Goal: Task Accomplishment & Management: Use online tool/utility

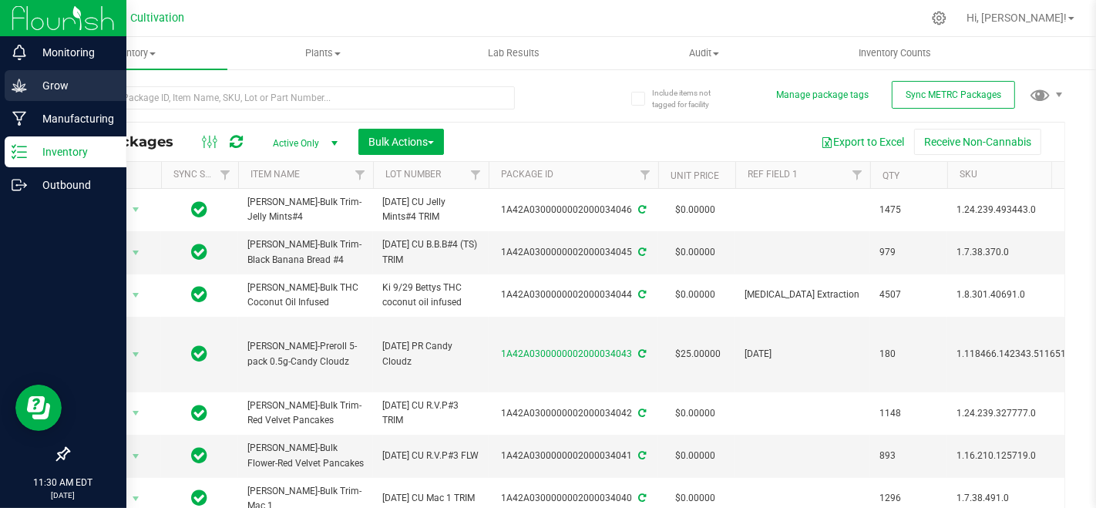
click at [34, 91] on p "Grow" at bounding box center [73, 85] width 93 height 19
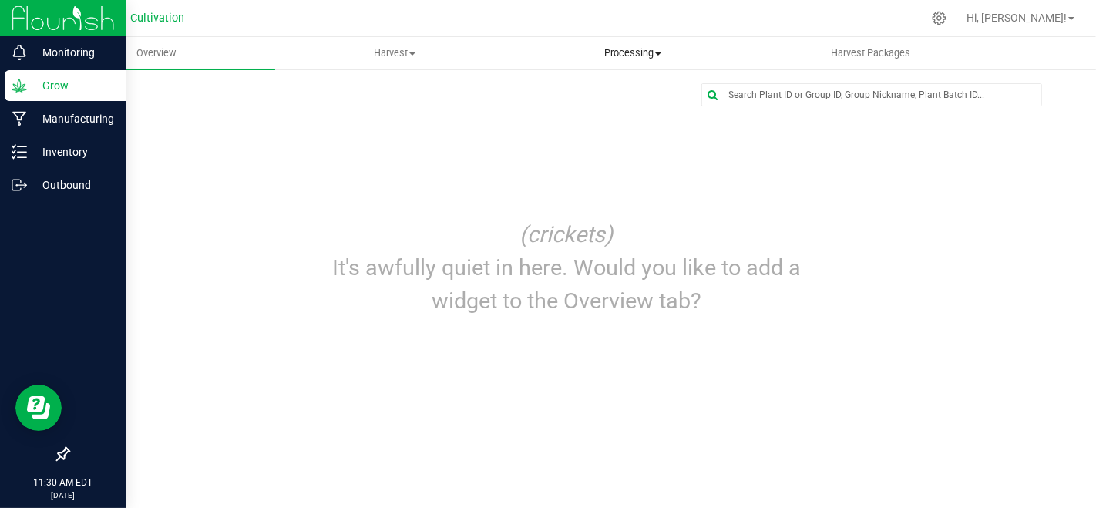
click at [613, 50] on span "Processing" at bounding box center [632, 53] width 237 height 14
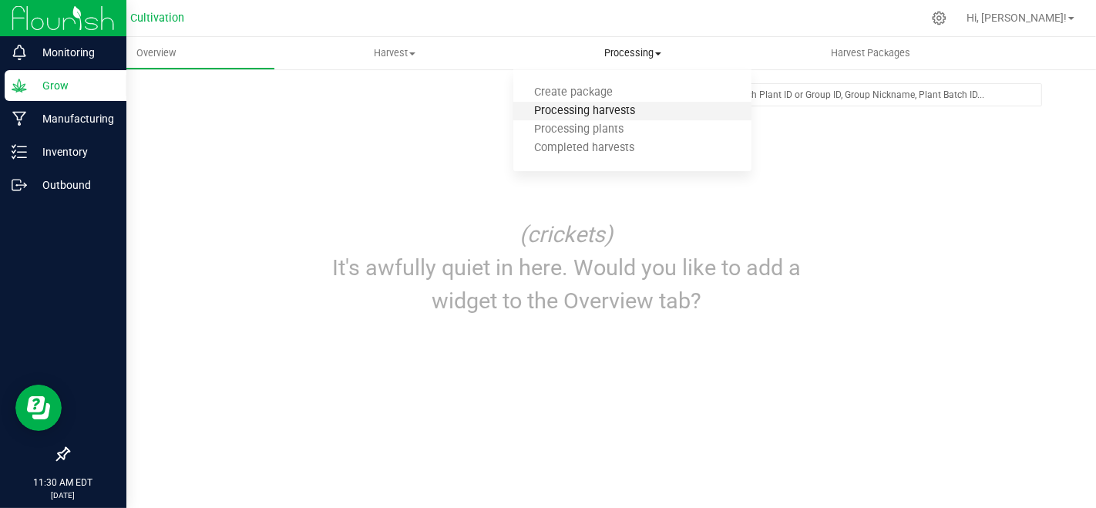
click at [628, 117] on span "Processing harvests" at bounding box center [584, 111] width 143 height 13
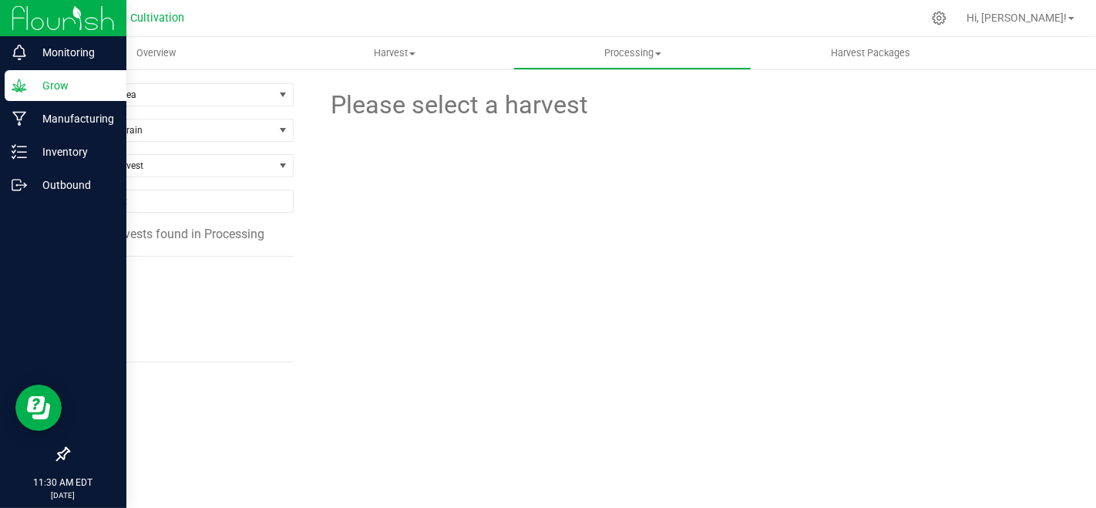
click at [107, 347] on li "[DATE]" at bounding box center [184, 339] width 197 height 43
click at [109, 345] on span "[DATE]" at bounding box center [104, 339] width 36 height 15
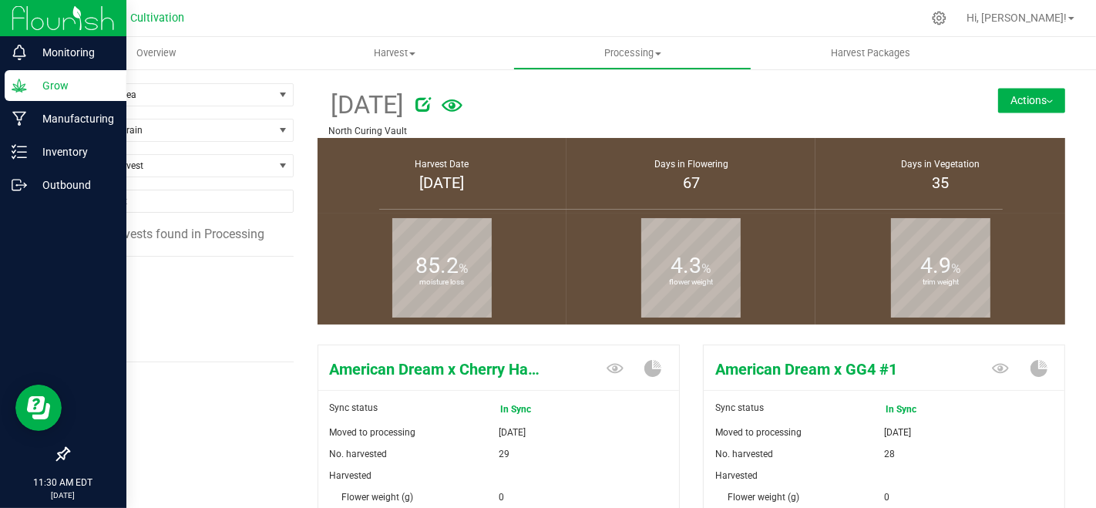
click at [1030, 90] on button "Actions" at bounding box center [1031, 100] width 67 height 25
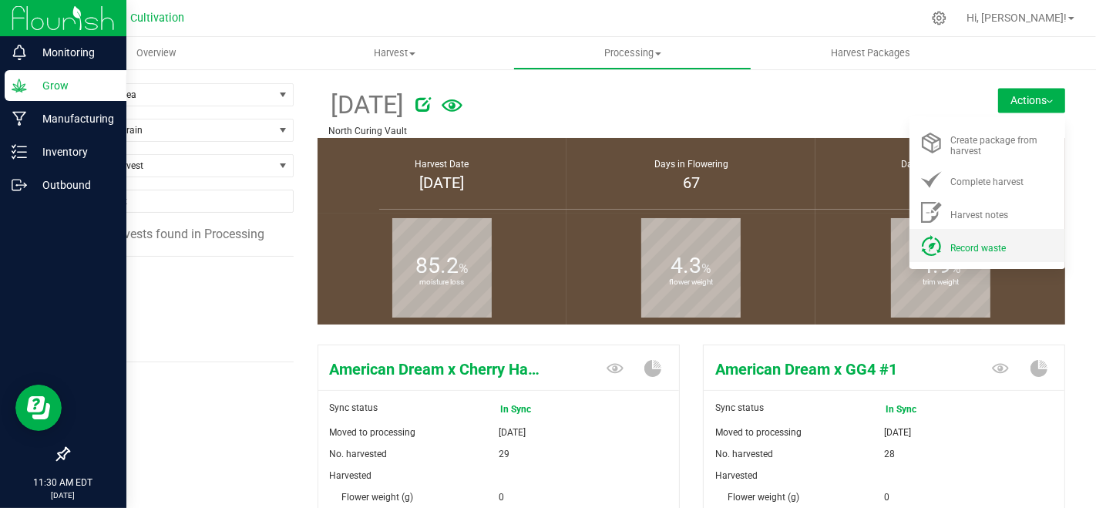
click at [975, 241] on div "Record waste" at bounding box center [1003, 245] width 105 height 16
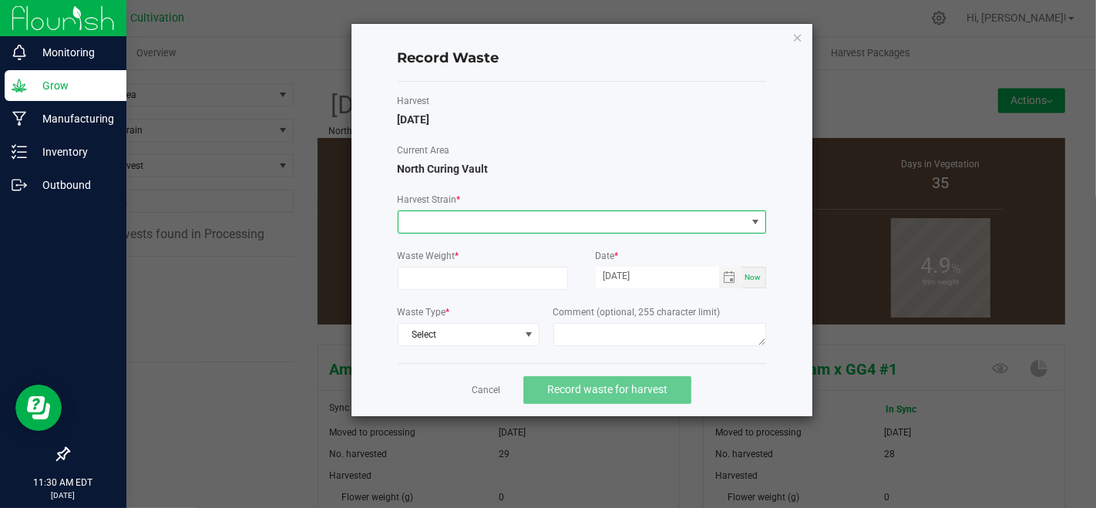
click at [672, 227] on span at bounding box center [573, 222] width 348 height 22
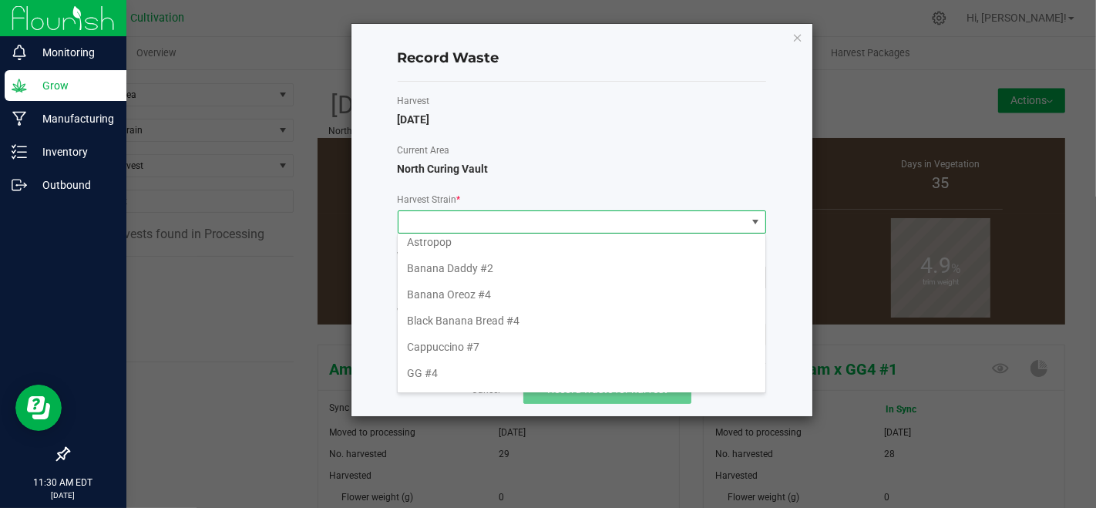
scroll to position [171, 0]
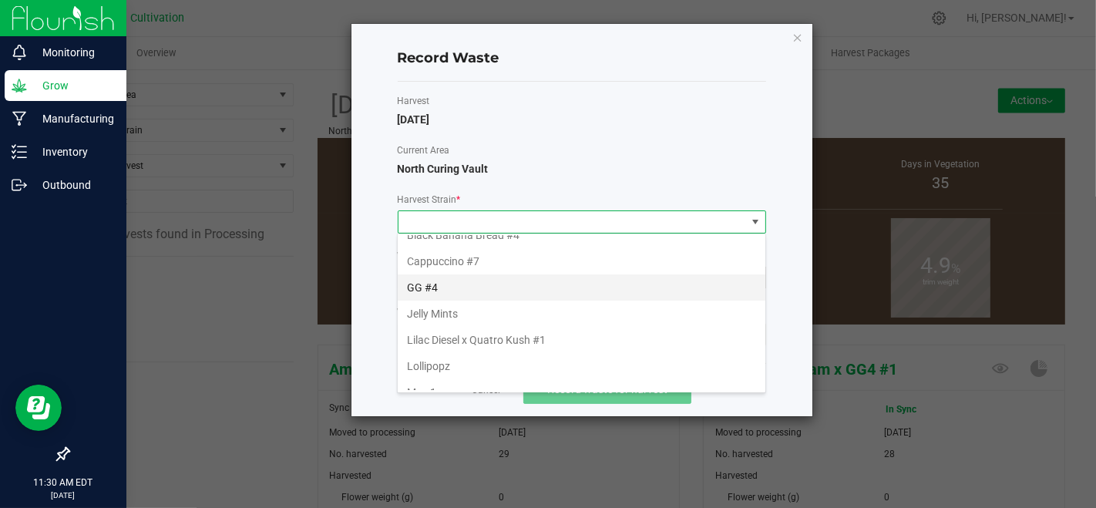
click at [406, 284] on li "GG #4" at bounding box center [582, 287] width 368 height 26
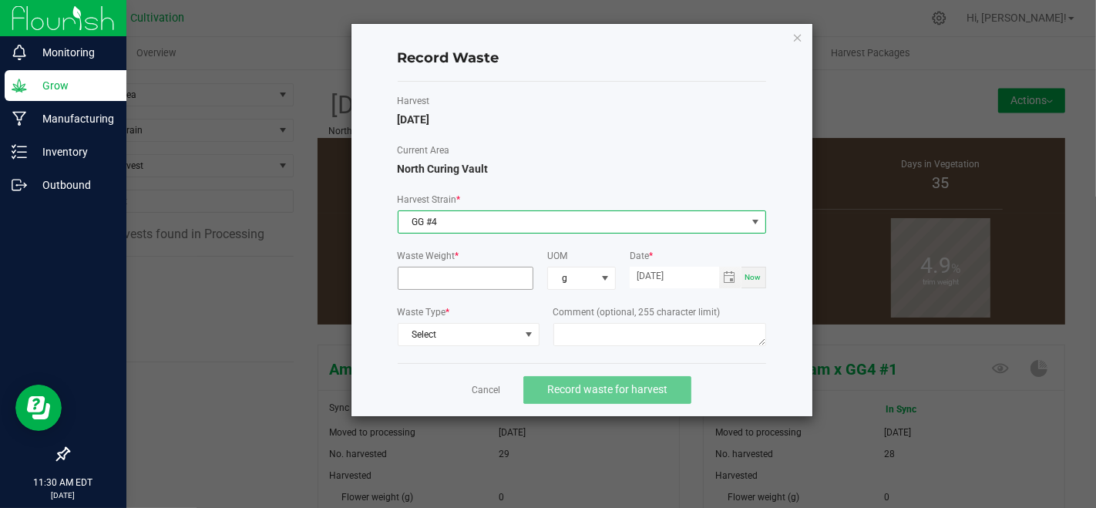
click at [425, 274] on input at bounding box center [466, 279] width 135 height 22
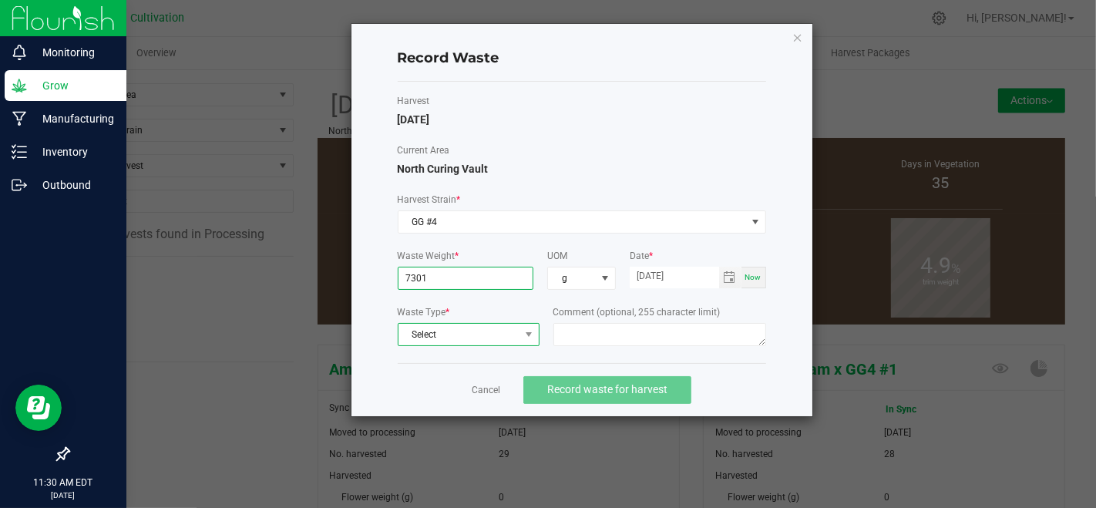
type input "7301.0000 g"
click at [492, 325] on span "Select" at bounding box center [459, 335] width 121 height 22
click at [504, 350] on li "Plant Material" at bounding box center [468, 359] width 140 height 22
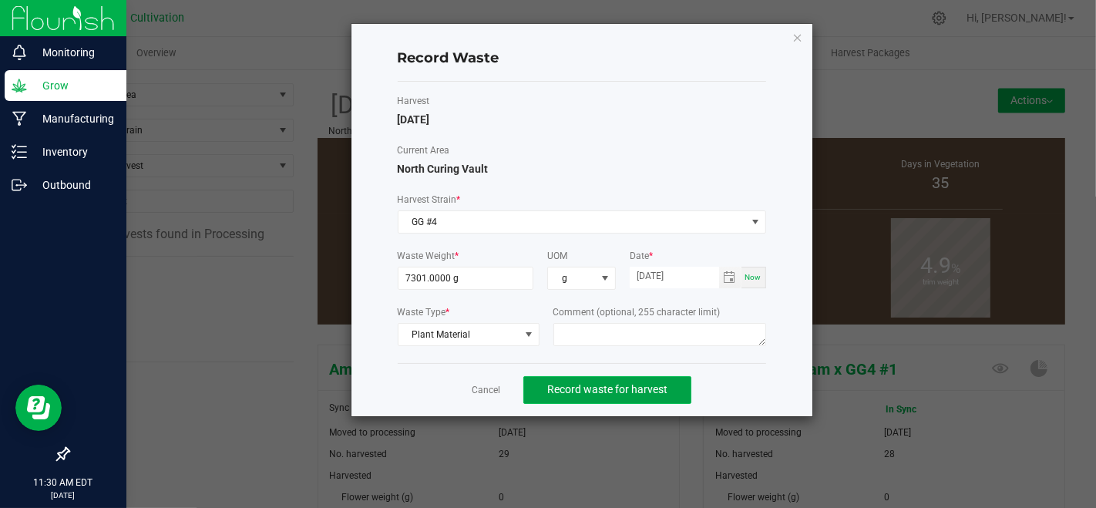
click at [528, 378] on button "Record waste for harvest" at bounding box center [608, 390] width 168 height 28
